Goal: Task Accomplishment & Management: Manage account settings

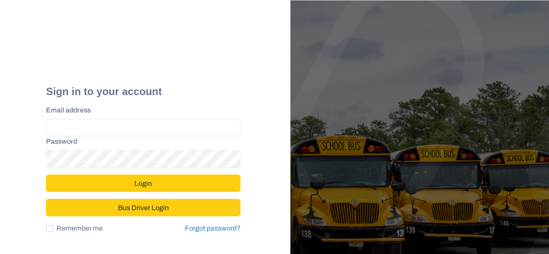
type input "**********"
click at [141, 181] on button "Login" at bounding box center [143, 182] width 194 height 17
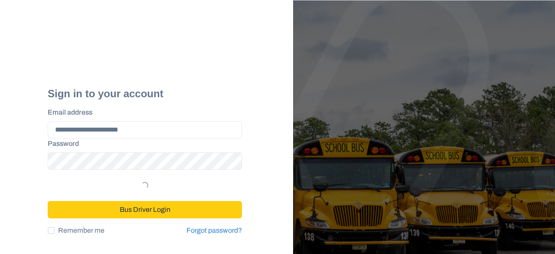
select select "*"
select select "****"
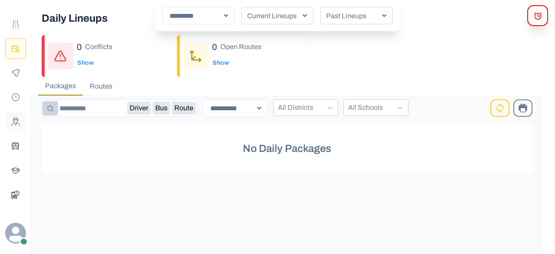
click at [13, 123] on icon "Drivers" at bounding box center [15, 121] width 9 height 9
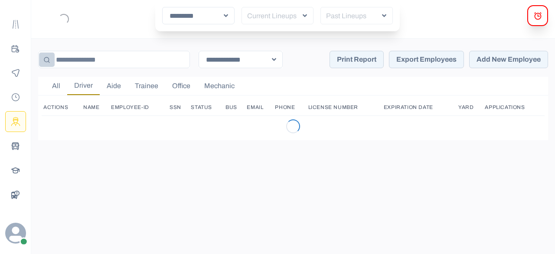
click at [13, 123] on icon "Drivers" at bounding box center [15, 121] width 9 height 9
drag, startPoint x: 135, startPoint y: 112, endPoint x: 143, endPoint y: 105, distance: 11.4
click at [143, 105] on th "Employee-ID" at bounding box center [138, 107] width 59 height 16
click at [123, 107] on th "Employee-ID" at bounding box center [138, 107] width 59 height 16
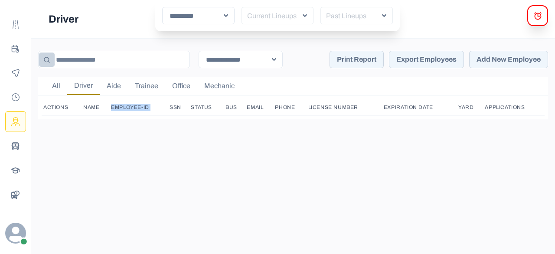
click at [123, 107] on th "Employee-ID" at bounding box center [138, 107] width 59 height 16
click at [343, 192] on div "**********" at bounding box center [293, 146] width 524 height 215
click at [59, 90] on button "All" at bounding box center [56, 86] width 22 height 18
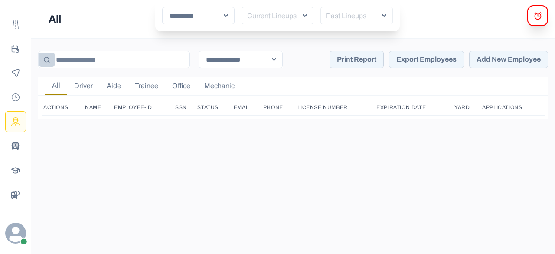
click at [85, 83] on button "Driver" at bounding box center [83, 86] width 33 height 18
click at [113, 82] on button "Aide" at bounding box center [114, 86] width 28 height 18
click at [156, 85] on button "Trainee" at bounding box center [146, 86] width 37 height 18
click at [186, 82] on button "Office" at bounding box center [181, 86] width 32 height 18
click at [209, 87] on button "Mechanic" at bounding box center [219, 86] width 44 height 18
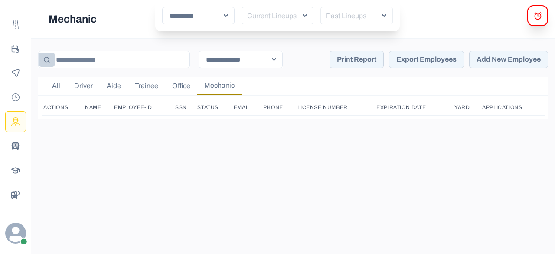
click at [49, 111] on th "Actions" at bounding box center [63, 107] width 42 height 16
click at [56, 108] on th "Actions" at bounding box center [63, 107] width 42 height 16
click at [17, 20] on icon "Route Templates" at bounding box center [18, 24] width 2 height 9
